Goal: Task Accomplishment & Management: Use online tool/utility

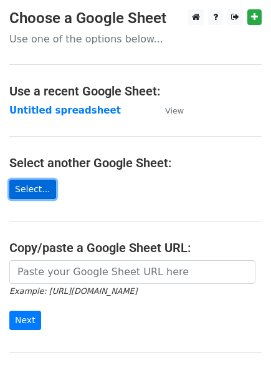
click at [34, 186] on link "Select..." at bounding box center [32, 189] width 47 height 19
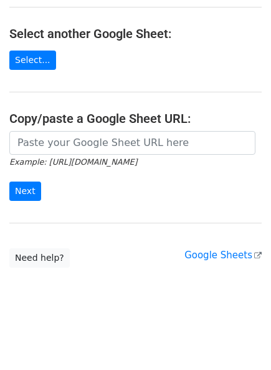
scroll to position [124, 0]
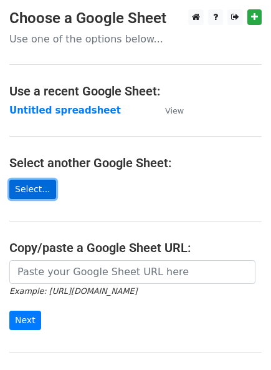
click at [34, 193] on link "Select..." at bounding box center [32, 189] width 47 height 19
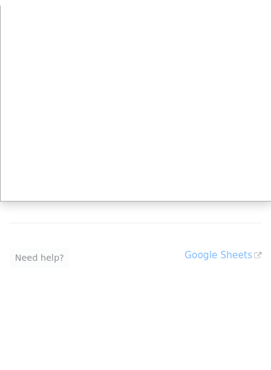
scroll to position [124, 0]
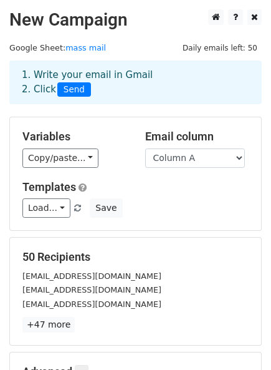
click at [76, 89] on span "Send" at bounding box center [74, 89] width 34 height 15
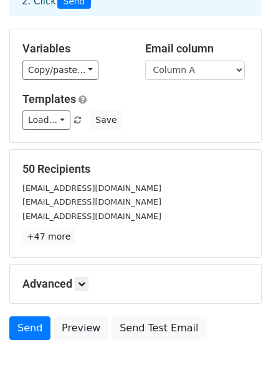
scroll to position [162, 0]
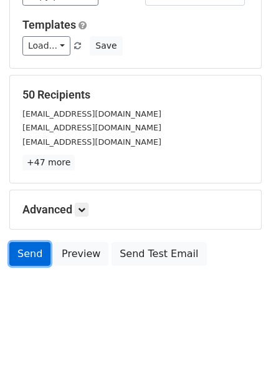
click at [34, 254] on link "Send" at bounding box center [29, 254] width 41 height 24
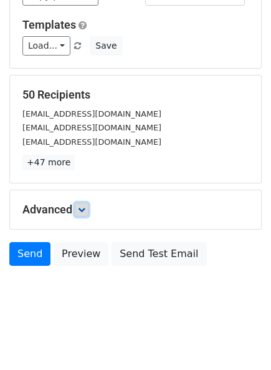
click at [84, 207] on icon at bounding box center [81, 209] width 7 height 7
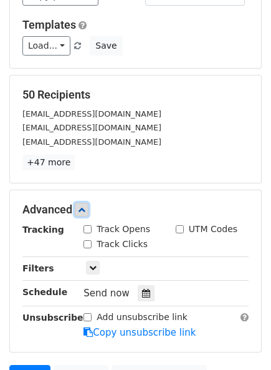
scroll to position [231, 0]
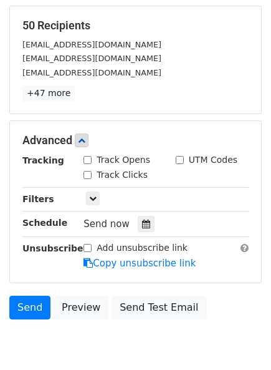
click at [87, 162] on input "Track Opens" at bounding box center [88, 160] width 8 height 8
checkbox input "true"
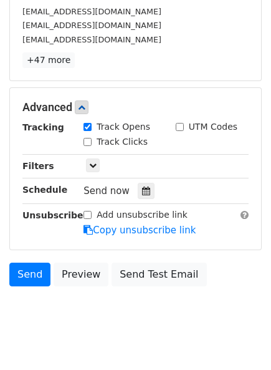
scroll to position [283, 0]
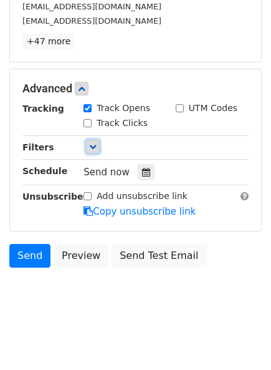
click at [89, 148] on link at bounding box center [93, 147] width 14 height 14
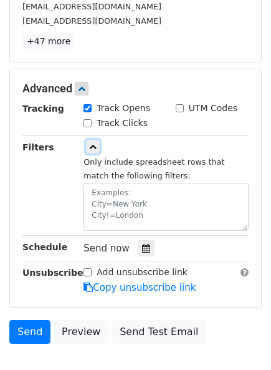
click at [90, 152] on div "Only include spreadsheet rows that match the following filters:" at bounding box center [166, 185] width 184 height 90
click at [91, 146] on icon at bounding box center [92, 146] width 7 height 7
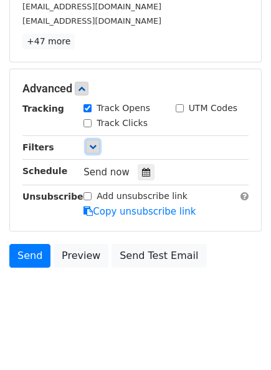
click at [91, 150] on link at bounding box center [93, 147] width 14 height 14
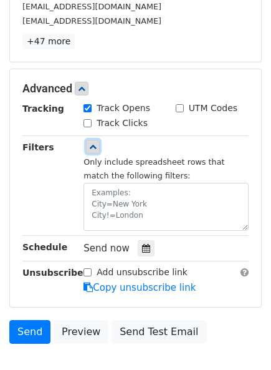
click at [92, 145] on icon at bounding box center [92, 146] width 7 height 7
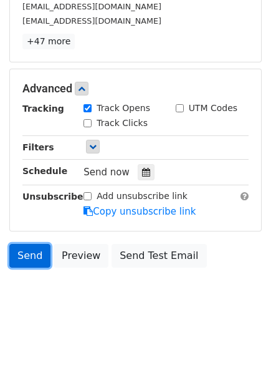
click at [33, 248] on link "Send" at bounding box center [29, 256] width 41 height 24
click at [34, 249] on link "Send" at bounding box center [29, 256] width 41 height 24
click at [35, 248] on link "Send" at bounding box center [29, 256] width 41 height 24
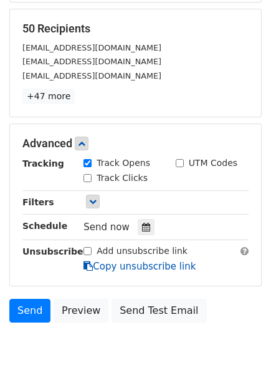
scroll to position [277, 0]
